Goal: Find specific page/section: Find specific page/section

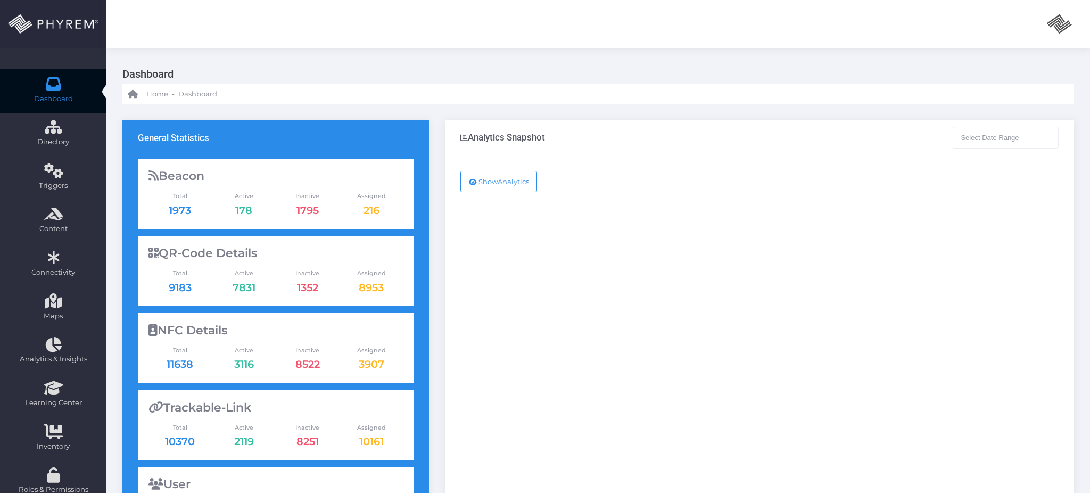
type input "[DATE] - [DATE]"
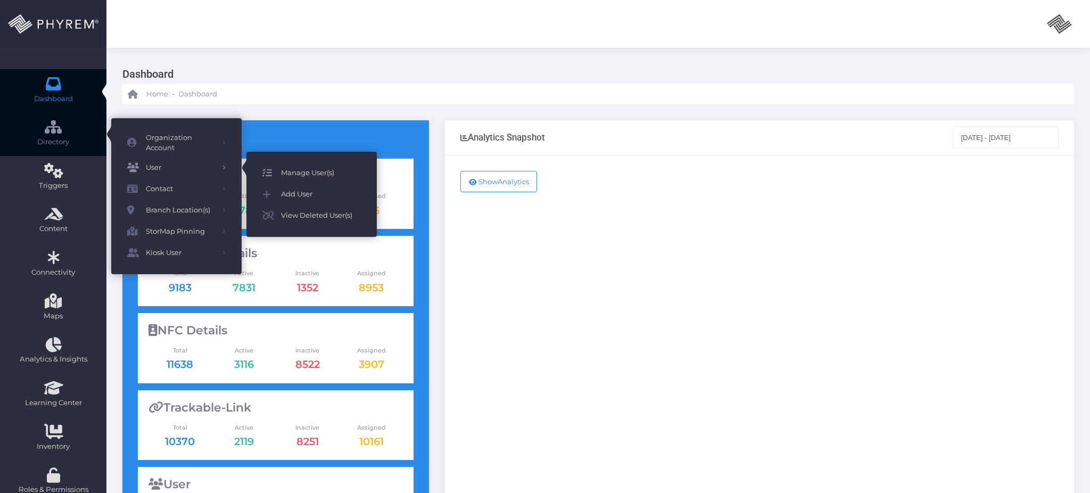
click at [334, 177] on span "Manage User(s)" at bounding box center [321, 173] width 80 height 14
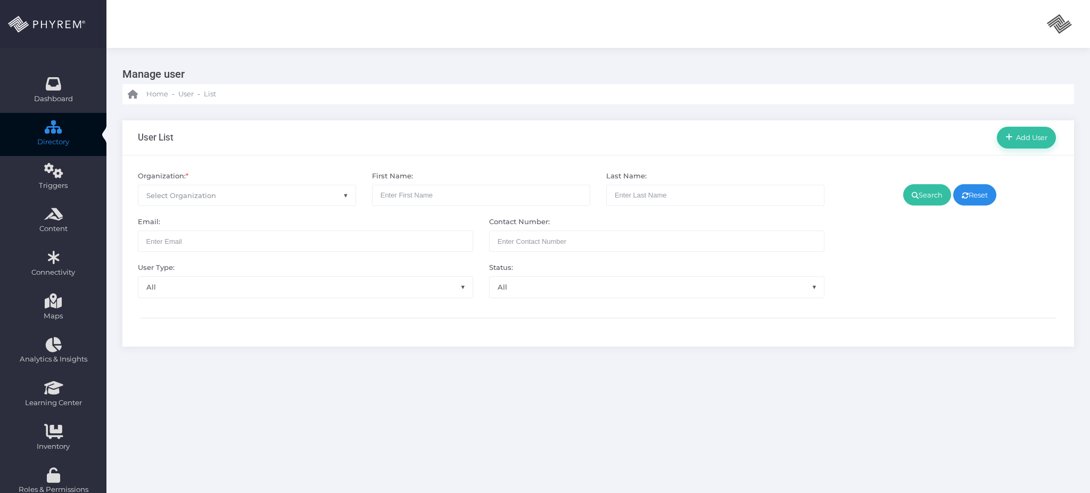
click at [244, 194] on span "Select Organization" at bounding box center [246, 195] width 217 height 20
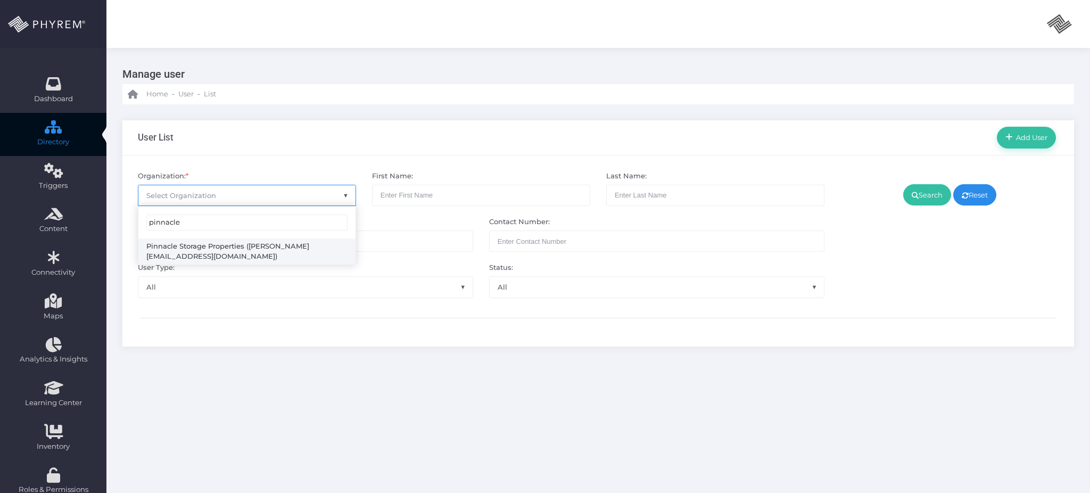
type input "pinnacle"
select select "4799"
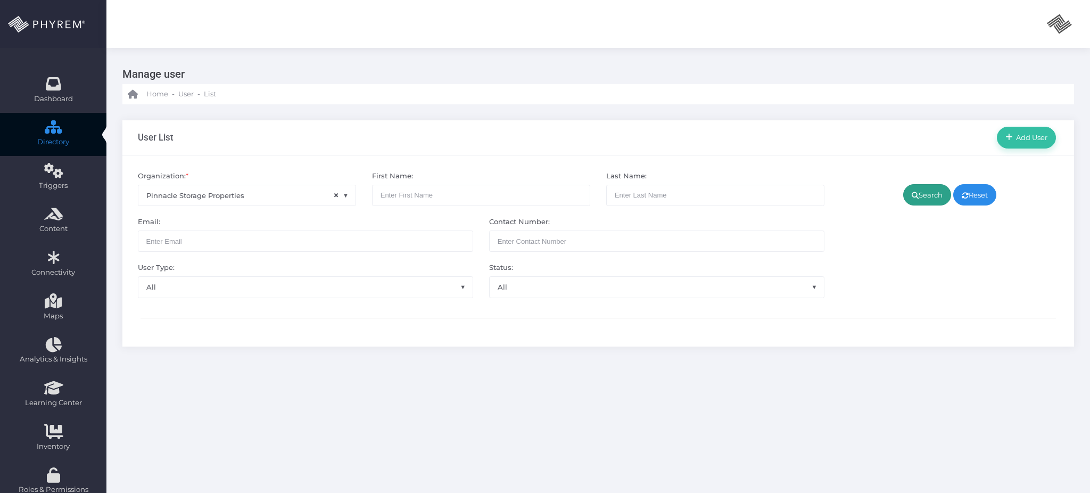
click at [926, 196] on link "Search" at bounding box center [927, 194] width 48 height 21
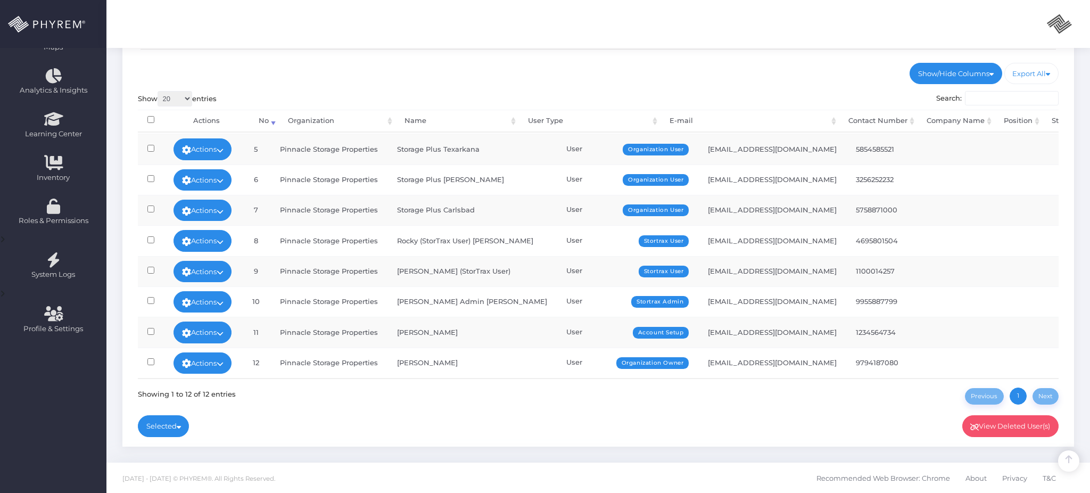
scroll to position [131, 0]
click at [211, 357] on link "Actions" at bounding box center [203, 362] width 59 height 21
click at [218, 330] on link "Sign In" at bounding box center [204, 328] width 69 height 20
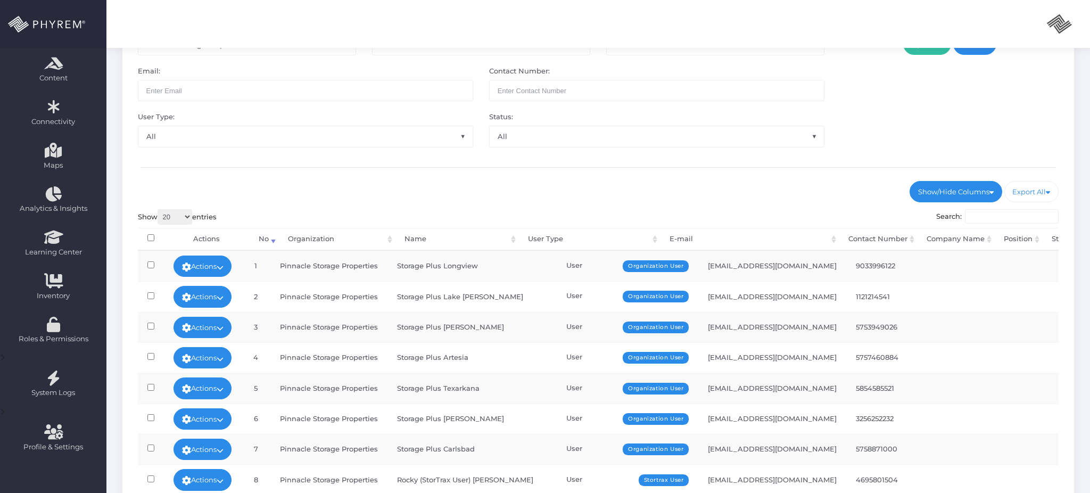
scroll to position [0, 0]
